Goal: Task Accomplishment & Management: Complete application form

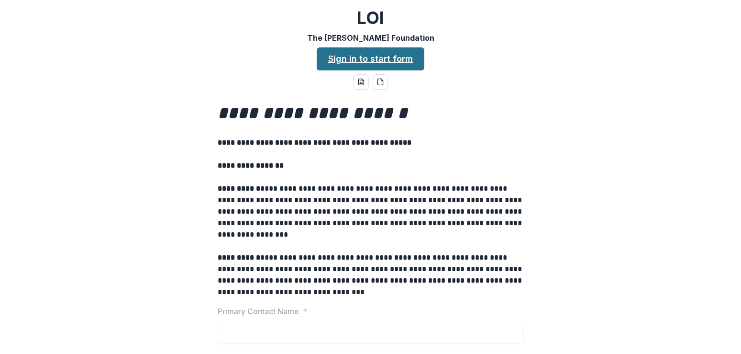
click at [378, 61] on link "Sign in to start form" at bounding box center [371, 58] width 108 height 23
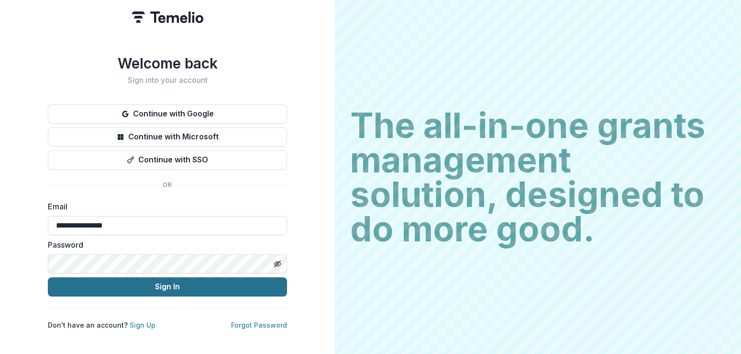
click at [164, 285] on button "Sign In" at bounding box center [167, 286] width 239 height 19
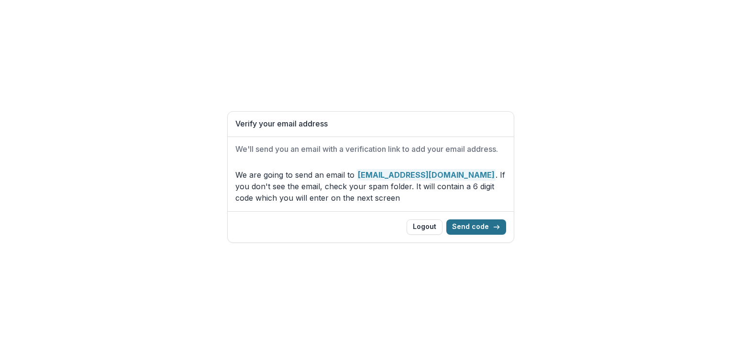
click at [480, 223] on button "Send code" at bounding box center [477, 226] width 60 height 15
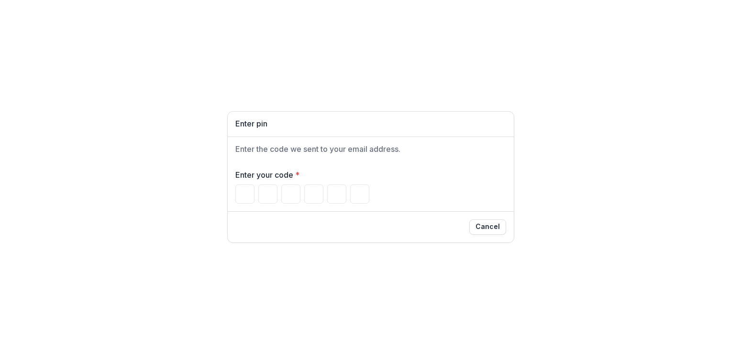
type input "*"
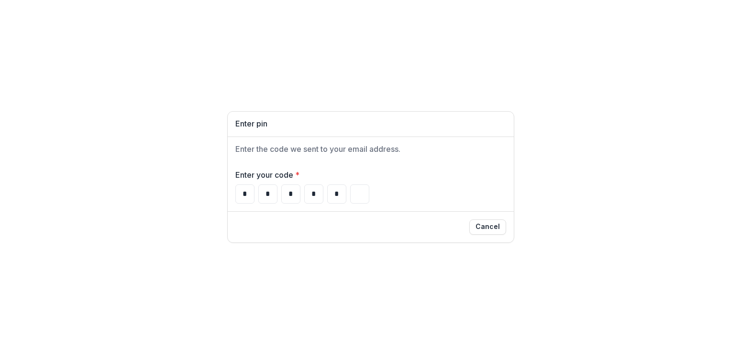
type input "*"
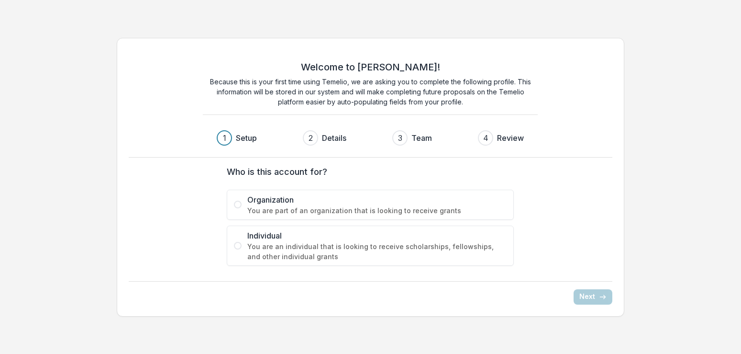
click at [375, 133] on div "1 Setup 2 Details 3 Team 4 Review" at bounding box center [370, 137] width 307 height 15
click at [238, 205] on span at bounding box center [238, 205] width 8 height 8
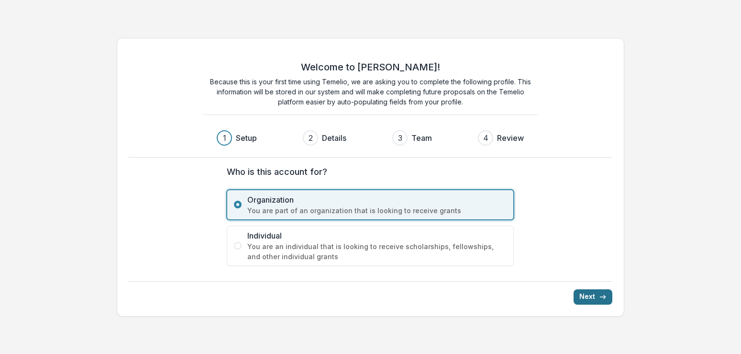
click at [584, 301] on button "Next" at bounding box center [593, 296] width 39 height 15
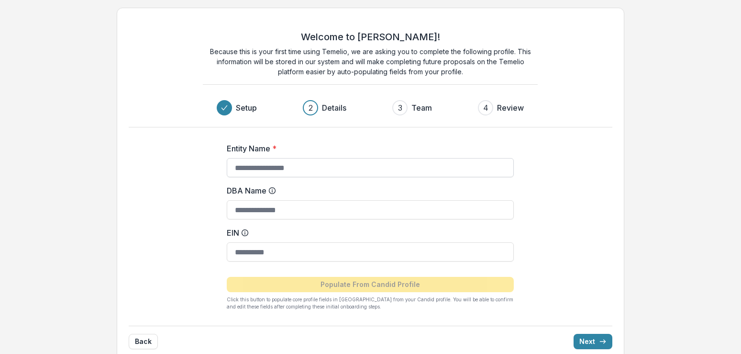
click at [311, 166] on input "Entity Name *" at bounding box center [370, 167] width 287 height 19
type input "**********"
click at [288, 208] on input "DBA Name" at bounding box center [370, 209] width 287 height 19
type input "**********"
click at [590, 340] on button "Next" at bounding box center [593, 341] width 39 height 15
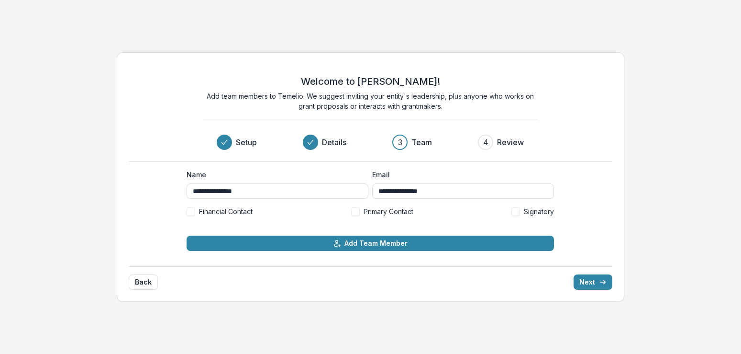
click at [358, 213] on span at bounding box center [355, 211] width 9 height 9
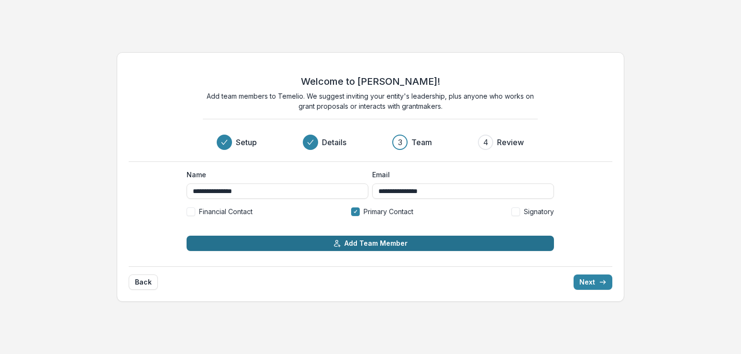
click at [464, 243] on button "Add Team Member" at bounding box center [371, 242] width 368 height 15
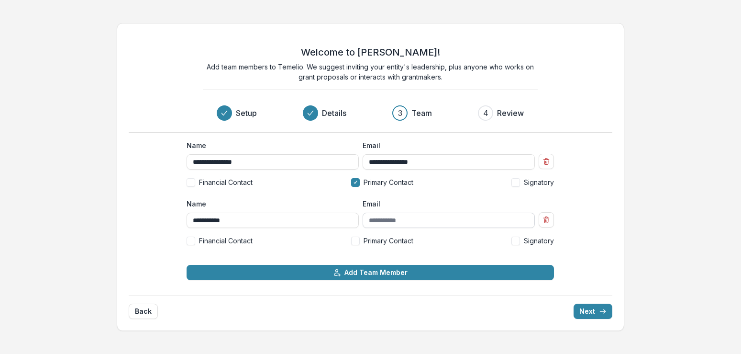
type input "**********"
click at [387, 223] on input "Email" at bounding box center [449, 220] width 172 height 15
type input "**********"
click at [194, 240] on span at bounding box center [191, 240] width 9 height 9
click at [514, 239] on span at bounding box center [516, 240] width 9 height 9
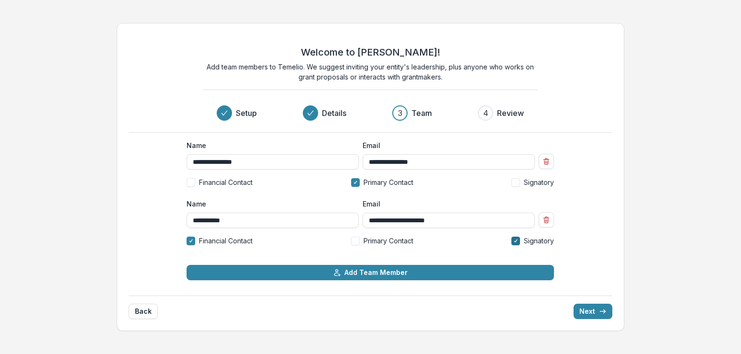
click at [514, 239] on span at bounding box center [516, 240] width 9 height 9
click at [590, 313] on button "Next" at bounding box center [593, 310] width 39 height 15
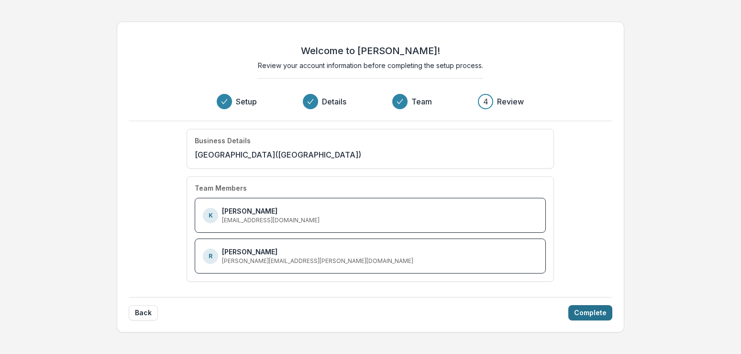
click at [579, 310] on button "Complete" at bounding box center [591, 312] width 44 height 15
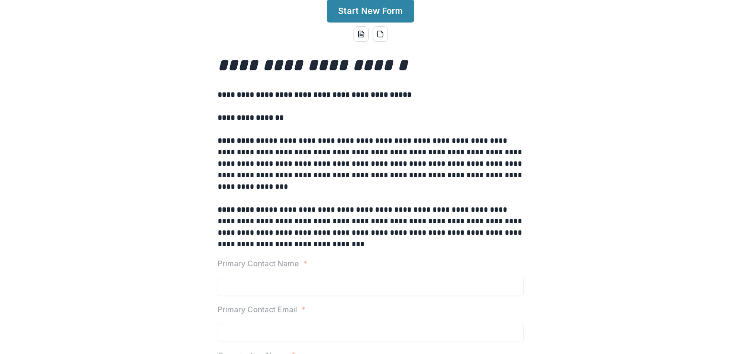
scroll to position [38, 0]
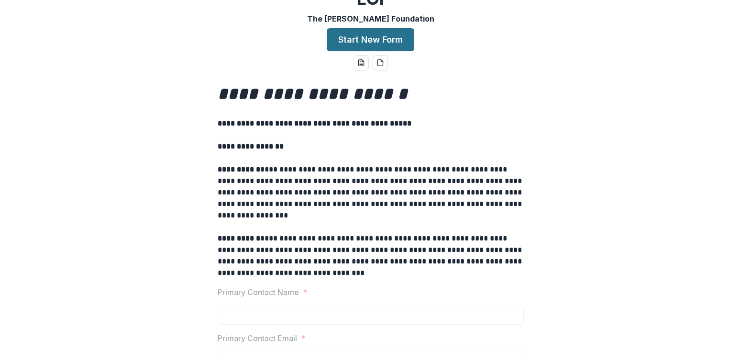
click at [385, 40] on button "Start New Form" at bounding box center [371, 39] width 88 height 23
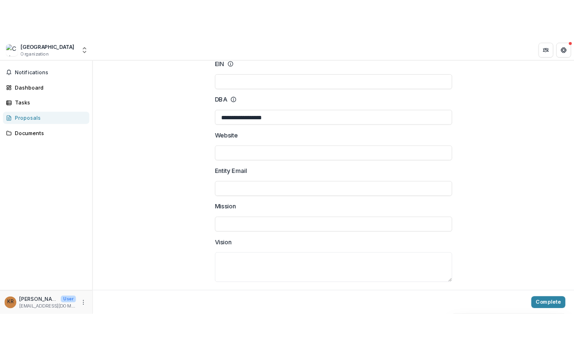
scroll to position [112, 0]
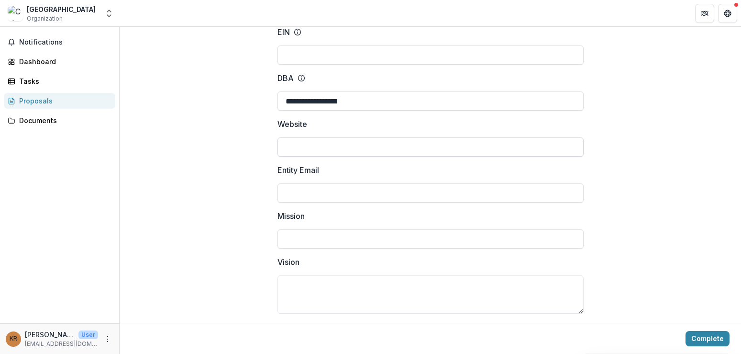
click at [290, 144] on input "Website" at bounding box center [431, 146] width 306 height 19
type input "**********"
click at [288, 191] on input "Entity Email" at bounding box center [431, 192] width 306 height 19
type input "**********"
click at [284, 238] on input "Mission" at bounding box center [431, 238] width 306 height 19
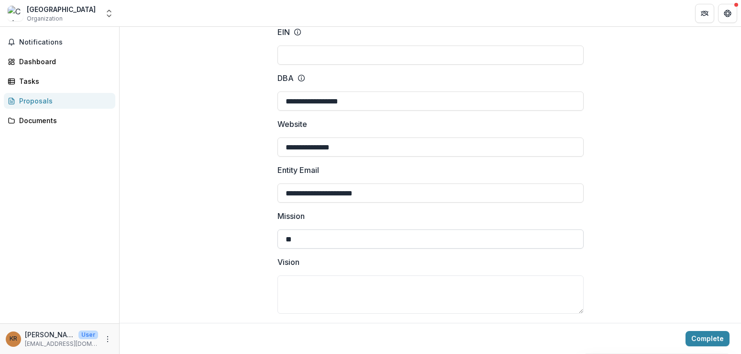
type input "*"
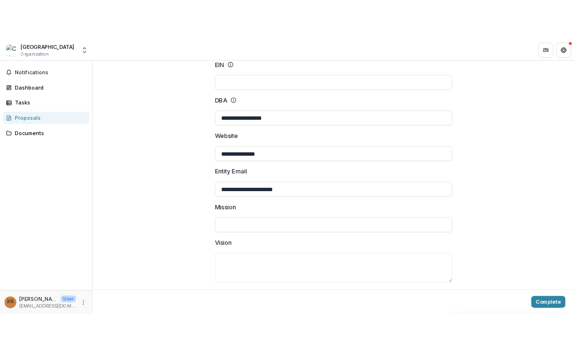
scroll to position [122, 0]
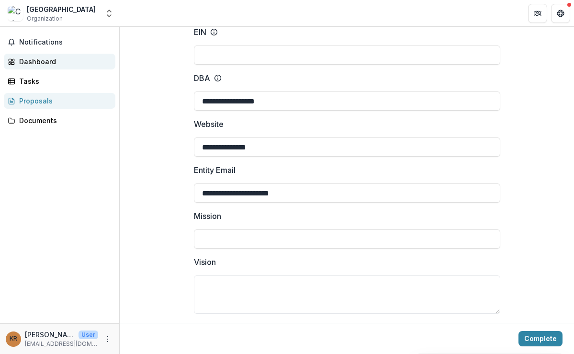
click at [55, 57] on div "Dashboard" at bounding box center [63, 61] width 89 height 10
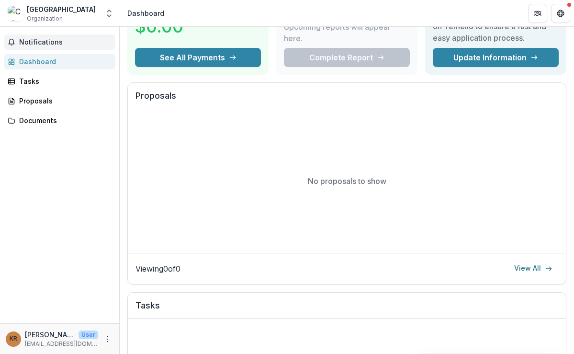
click at [47, 41] on span "Notifications" at bounding box center [65, 42] width 92 height 8
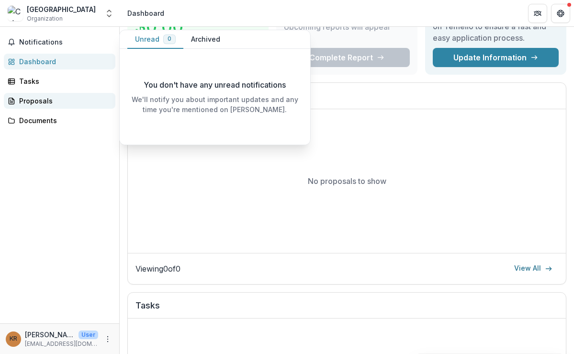
click at [34, 104] on div "Proposals" at bounding box center [63, 101] width 89 height 10
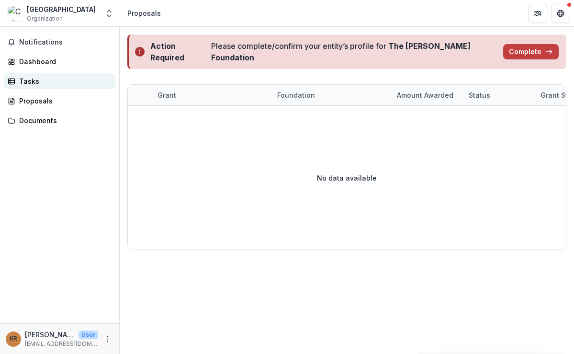
click at [26, 81] on div "Tasks" at bounding box center [63, 81] width 89 height 10
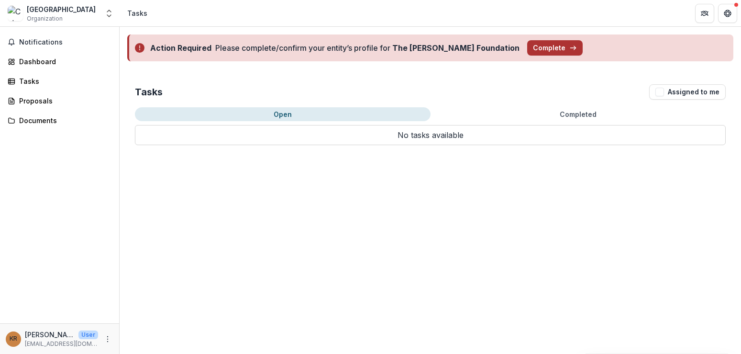
click at [527, 42] on button "Complete" at bounding box center [555, 47] width 56 height 15
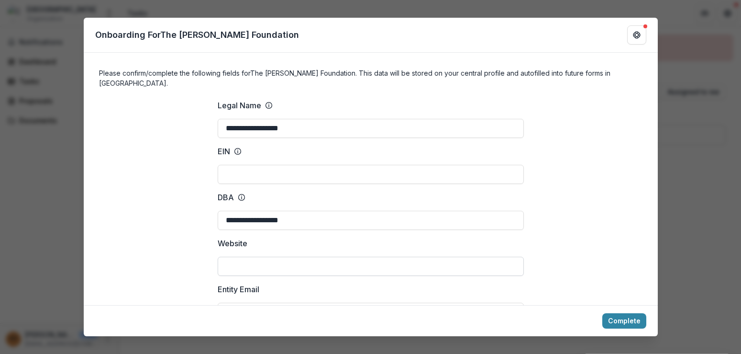
click at [235, 257] on input "Website" at bounding box center [371, 266] width 306 height 19
click at [224, 257] on input "Website" at bounding box center [371, 266] width 306 height 19
type input "**********"
click at [245, 302] on input "Entity Email" at bounding box center [371, 311] width 306 height 19
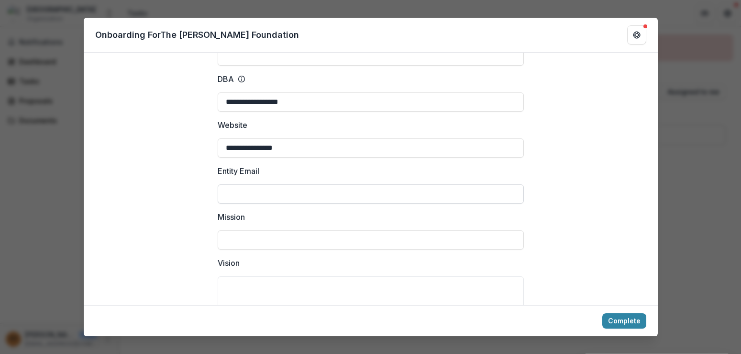
scroll to position [197, 0]
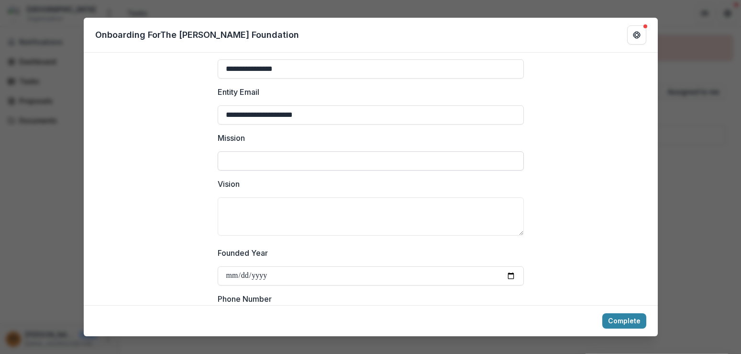
type input "**********"
click at [236, 151] on input "Mission" at bounding box center [371, 160] width 306 height 19
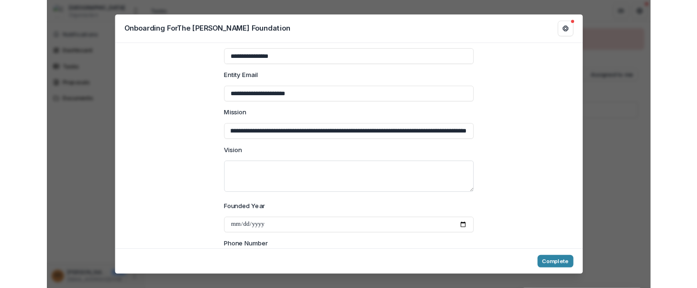
scroll to position [0, 1305]
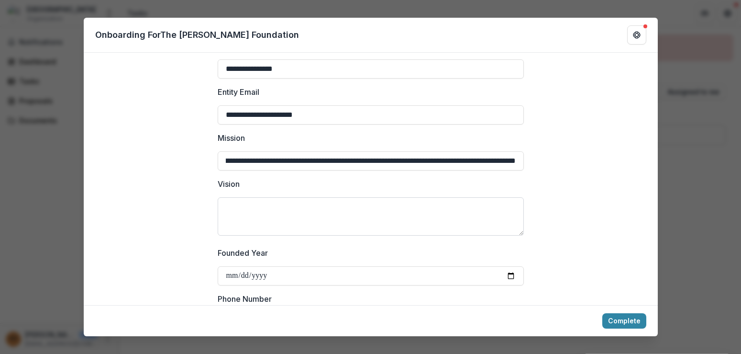
type input "**********"
click at [603, 313] on button "Complete" at bounding box center [625, 320] width 44 height 15
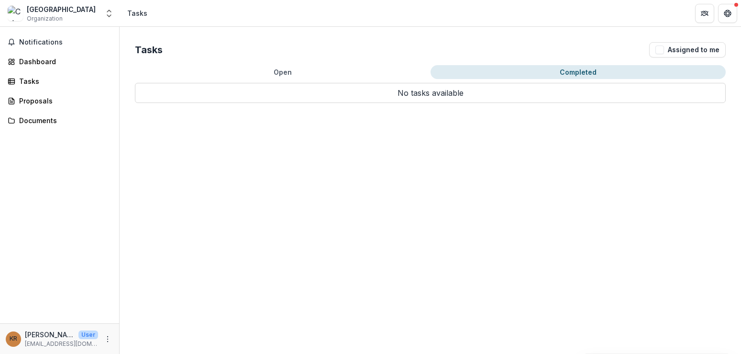
click at [571, 69] on button "Completed" at bounding box center [579, 72] width 296 height 14
click at [102, 30] on div "Notifications Dashboard Tasks Proposals Documents" at bounding box center [59, 175] width 119 height 296
click at [113, 15] on icon "Open entity switcher" at bounding box center [109, 14] width 10 height 10
click at [62, 11] on div "Calvary University" at bounding box center [61, 9] width 69 height 10
click at [32, 80] on div "Tasks" at bounding box center [63, 81] width 89 height 10
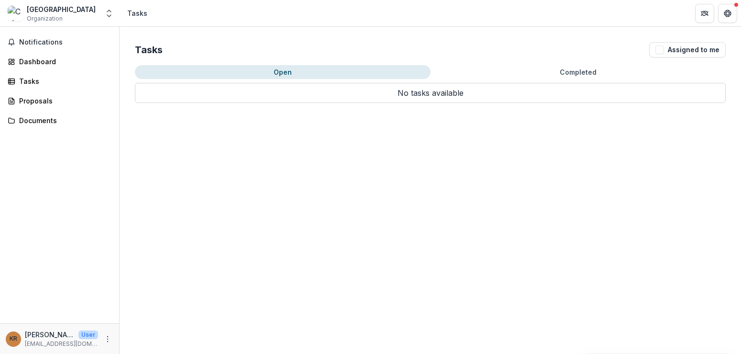
click at [286, 68] on button "Open" at bounding box center [283, 72] width 296 height 14
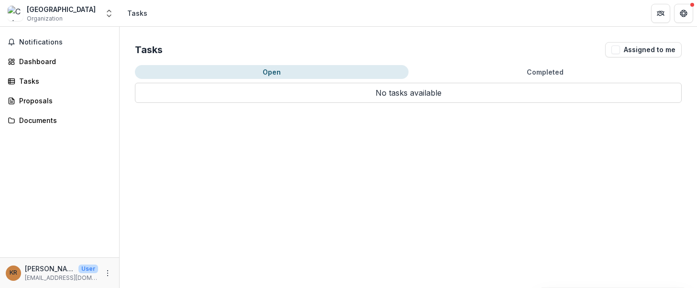
click at [404, 96] on p "No tasks available" at bounding box center [408, 93] width 547 height 20
click at [32, 101] on div "Proposals" at bounding box center [63, 101] width 89 height 10
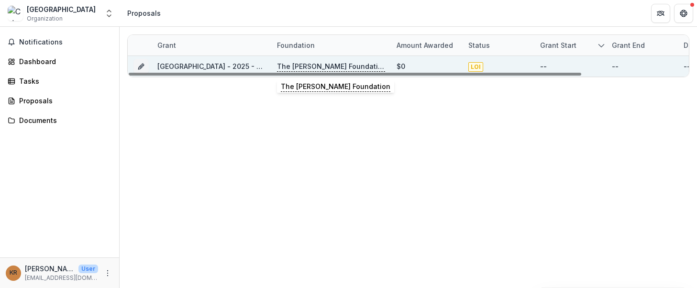
click at [338, 67] on p "The Bolick Foundation" at bounding box center [331, 66] width 108 height 11
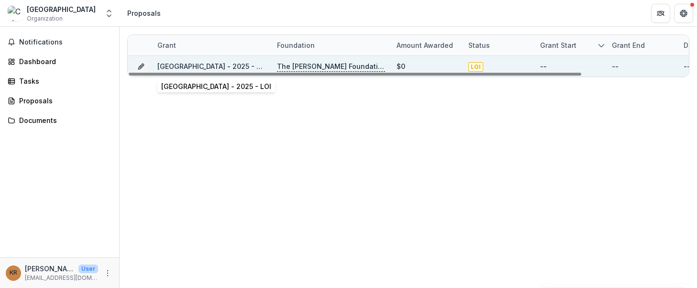
click at [227, 64] on link "Calvary University - 2025 - LOI" at bounding box center [212, 66] width 110 height 8
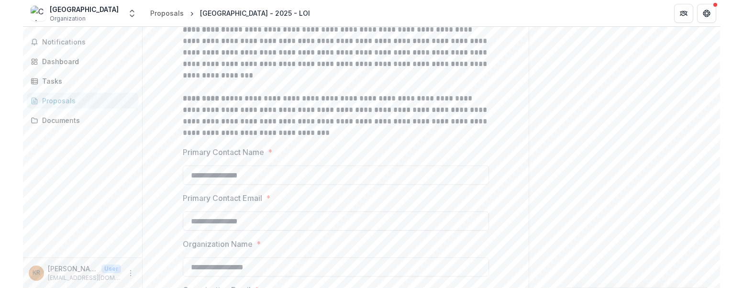
scroll to position [229, 0]
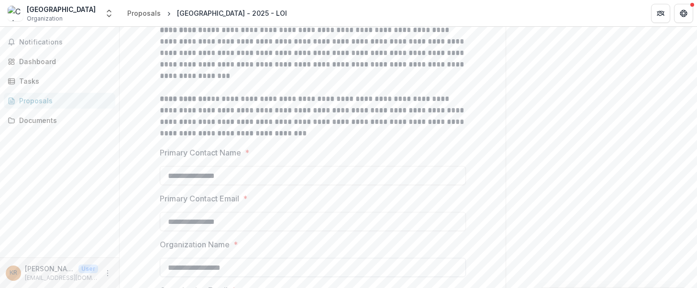
click at [414, 261] on input "**********" at bounding box center [313, 267] width 306 height 19
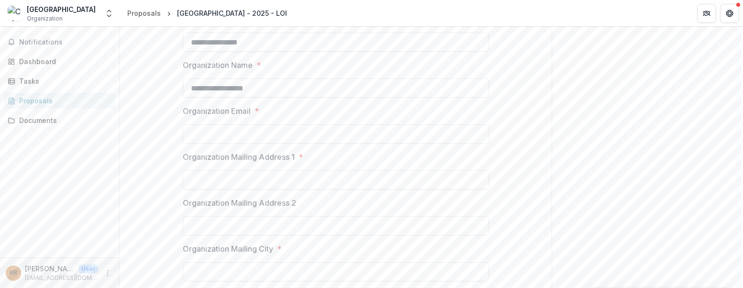
scroll to position [415, 0]
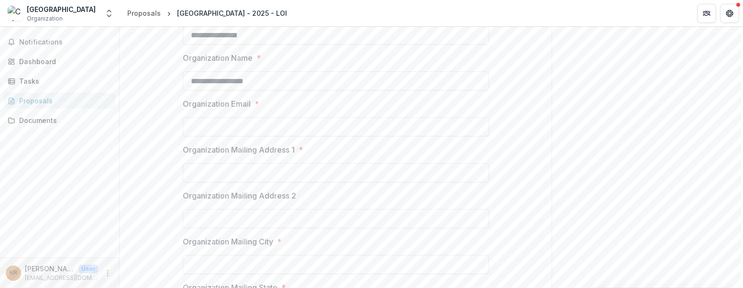
click at [44, 270] on p "Kathy Ellen Ryff" at bounding box center [50, 269] width 50 height 10
click at [108, 277] on icon "More" at bounding box center [108, 273] width 8 height 8
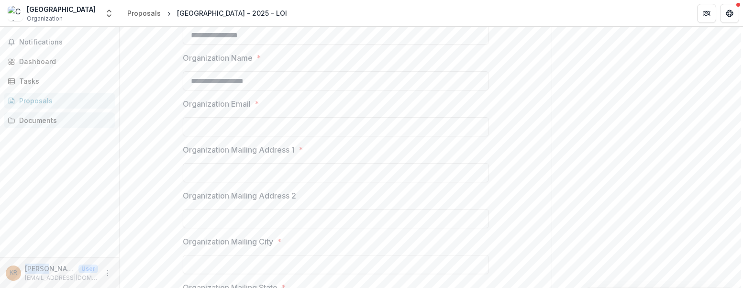
click at [38, 122] on div "Documents" at bounding box center [63, 120] width 89 height 10
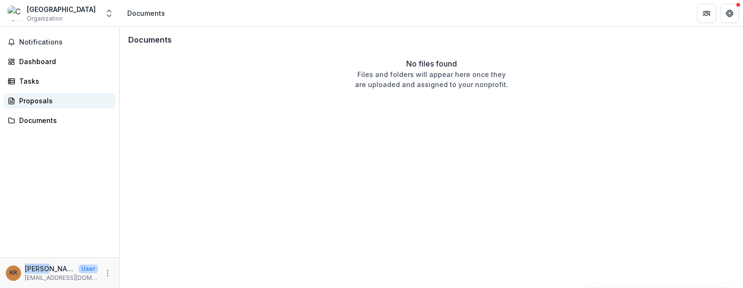
click at [36, 97] on div "Proposals" at bounding box center [63, 101] width 89 height 10
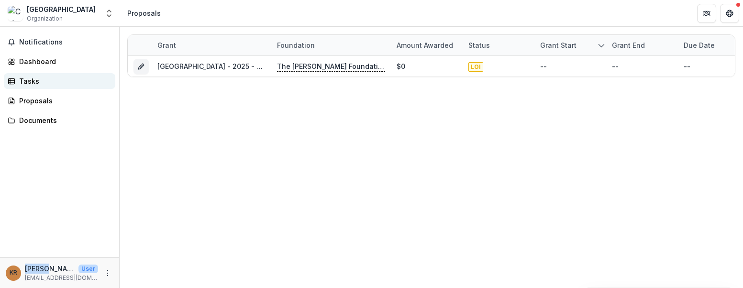
click at [29, 81] on div "Tasks" at bounding box center [63, 81] width 89 height 10
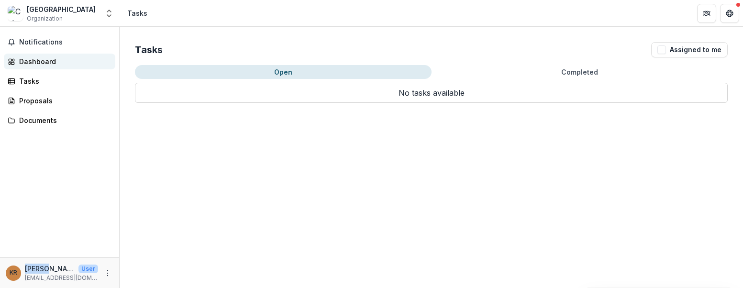
click at [34, 64] on div "Dashboard" at bounding box center [63, 61] width 89 height 10
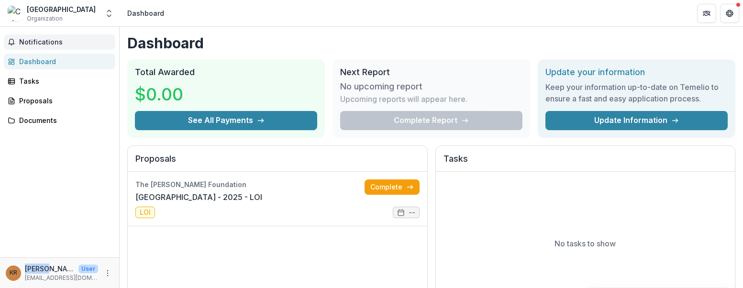
click at [35, 41] on span "Notifications" at bounding box center [65, 42] width 92 height 8
